Goal: Task Accomplishment & Management: Complete application form

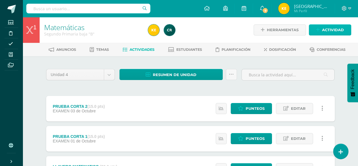
click at [325, 31] on span "Actividad" at bounding box center [333, 30] width 22 height 10
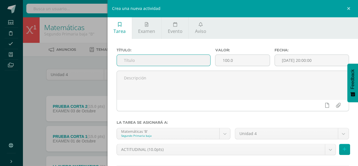
click at [130, 65] on input "text" at bounding box center [164, 60] width 94 height 11
type input "ACTITUDINAL"
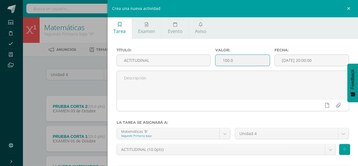
click at [238, 64] on input "100.0" at bounding box center [242, 60] width 54 height 11
type input "1"
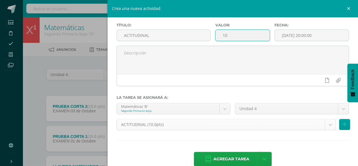
scroll to position [35, 0]
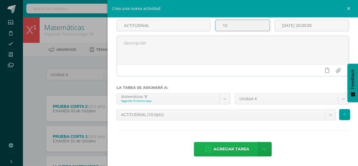
type input "10"
click at [231, 152] on span "Agregar tarea" at bounding box center [231, 149] width 36 height 14
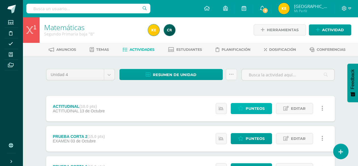
click at [252, 109] on span "Punteos" at bounding box center [255, 108] width 19 height 10
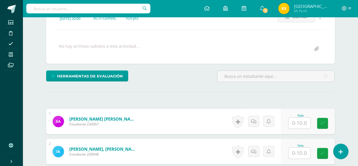
scroll to position [89, 0]
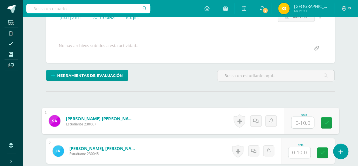
click at [297, 122] on input "text" at bounding box center [302, 122] width 23 height 11
type input "0"
type input "4"
type input "9"
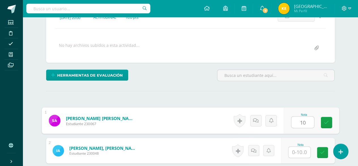
type input "10"
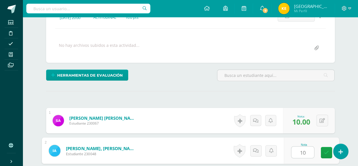
type input "1"
type input "9"
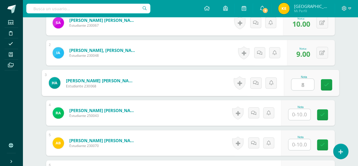
type input "8"
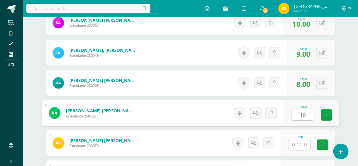
type input "10"
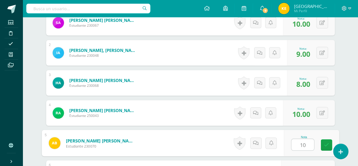
type input "10"
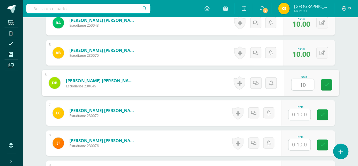
type input "10"
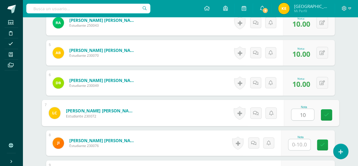
type input "10"
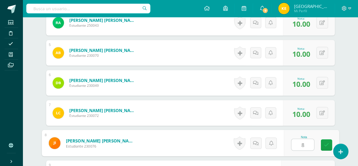
type input "8"
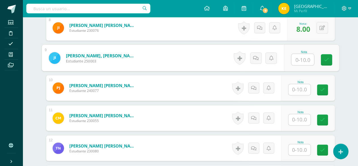
scroll to position [395, 0]
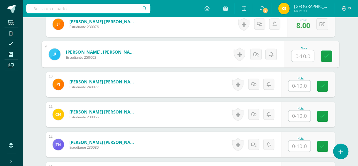
type input "1"
type input "9"
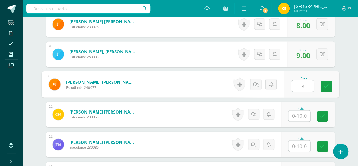
type input "8"
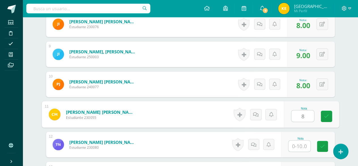
type input "8"
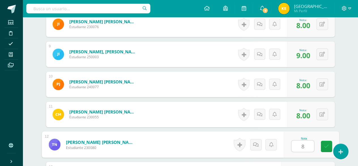
type input "8"
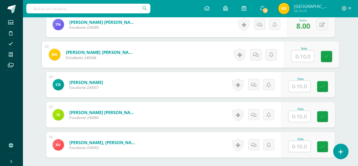
scroll to position [516, 0]
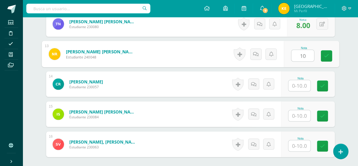
type input "10"
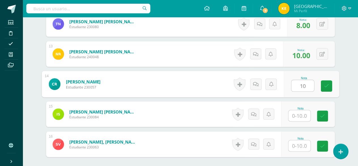
type input "10"
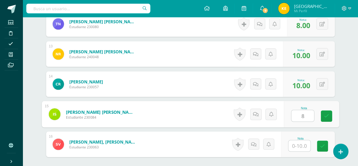
type input "8"
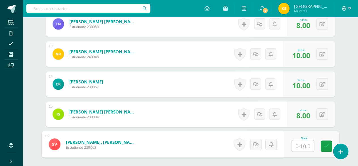
type input "9"
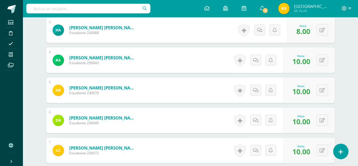
scroll to position [0, 0]
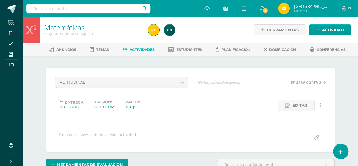
click at [134, 48] on span "Actividades" at bounding box center [142, 49] width 25 height 4
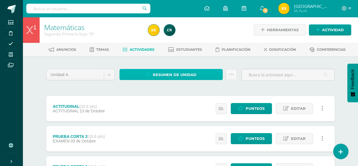
click at [202, 75] on link "Resumen de unidad" at bounding box center [171, 74] width 104 height 11
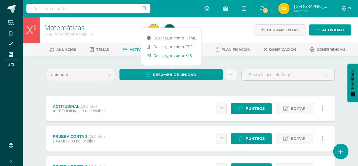
click at [172, 55] on link "Descargar como XLS" at bounding box center [171, 55] width 60 height 9
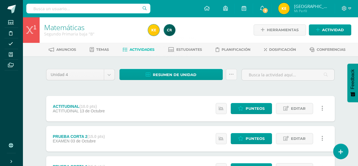
click at [354, 161] on div at bounding box center [354, 161] width 0 height 0
click at [187, 50] on span "Estudiantes" at bounding box center [189, 49] width 26 height 4
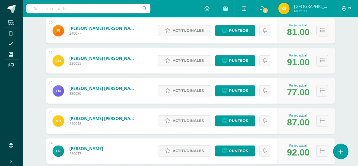
scroll to position [376, 0]
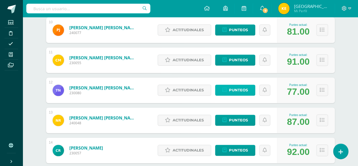
click at [240, 91] on span "Punteos" at bounding box center [238, 90] width 19 height 10
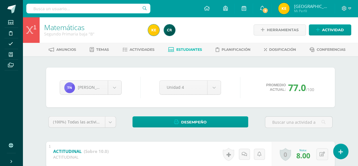
click at [187, 50] on span "Estudiantes" at bounding box center [189, 49] width 26 height 4
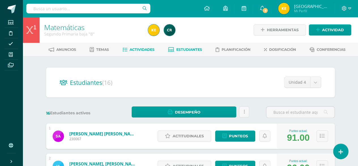
click at [140, 47] on span "Actividades" at bounding box center [142, 49] width 25 height 4
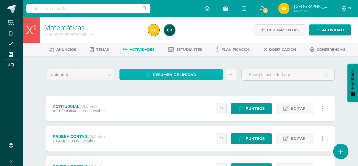
click at [163, 73] on span "Resumen de unidad" at bounding box center [175, 74] width 44 height 10
